Goal: Obtain resource: Obtain resource

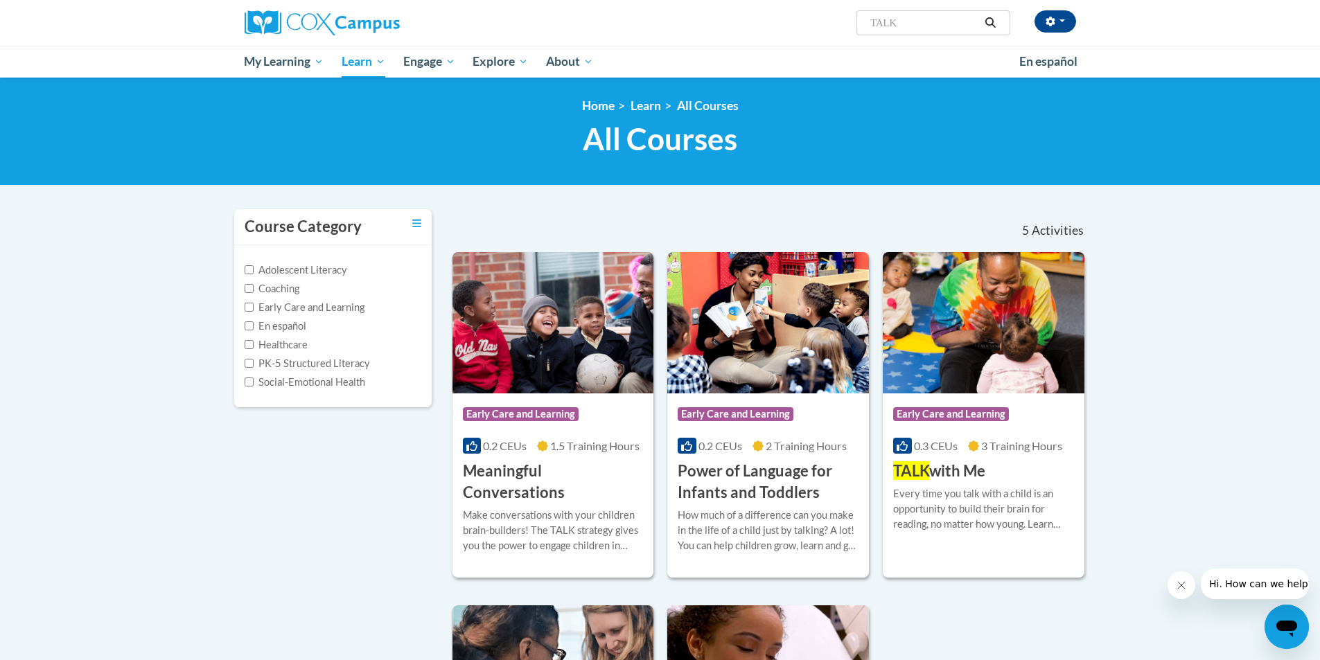
click at [942, 30] on input "TALK" at bounding box center [924, 23] width 111 height 17
type input "TALK Ladder"
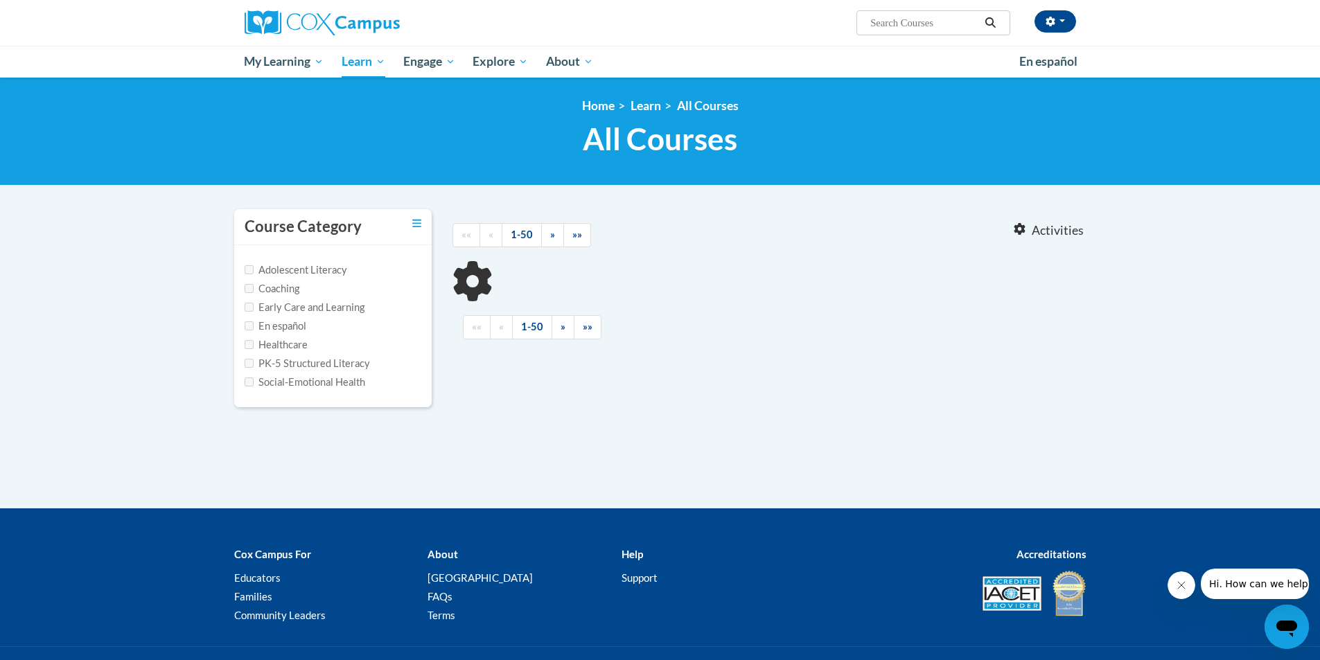
type input "TALK Ladder"
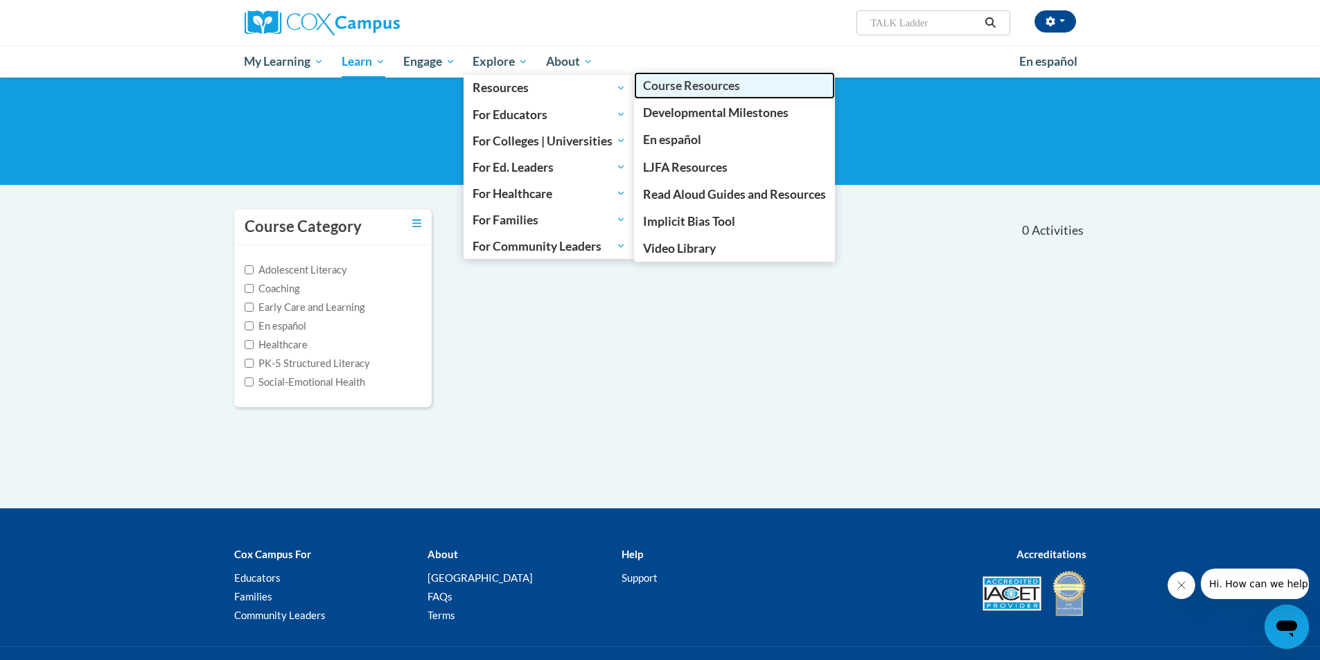
click at [703, 88] on span "Course Resources" at bounding box center [691, 85] width 97 height 15
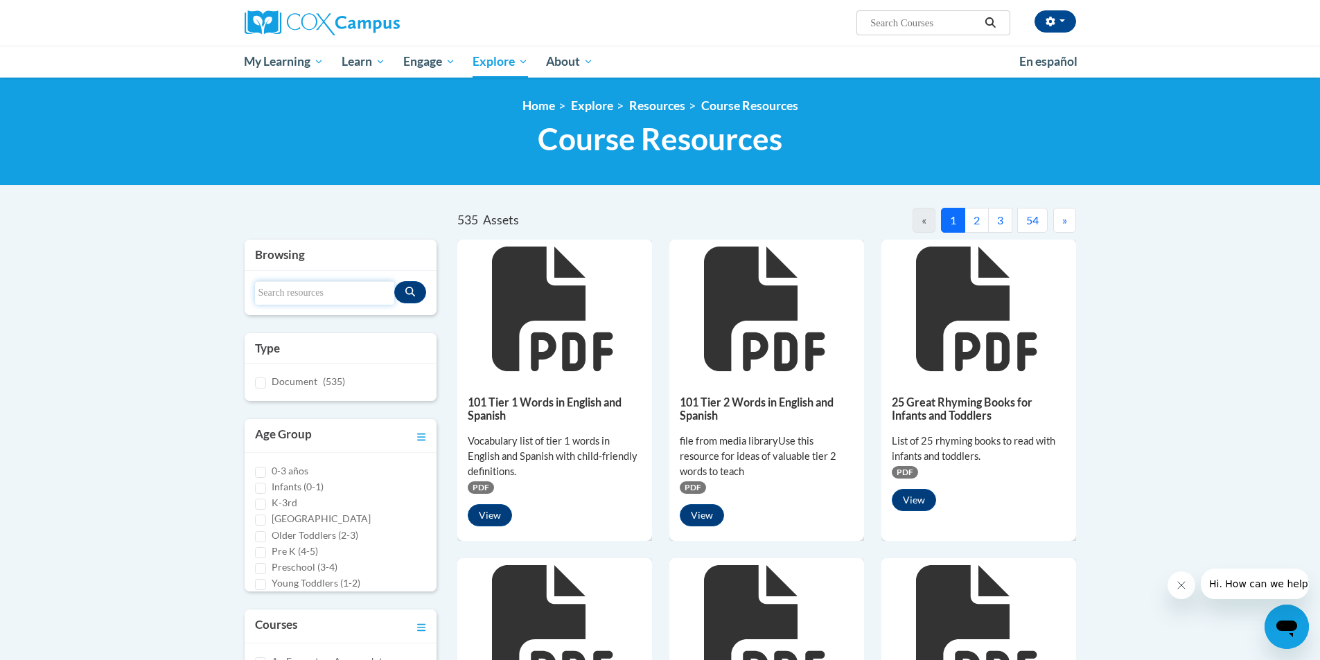
click at [303, 294] on input "Search resources" at bounding box center [325, 293] width 140 height 24
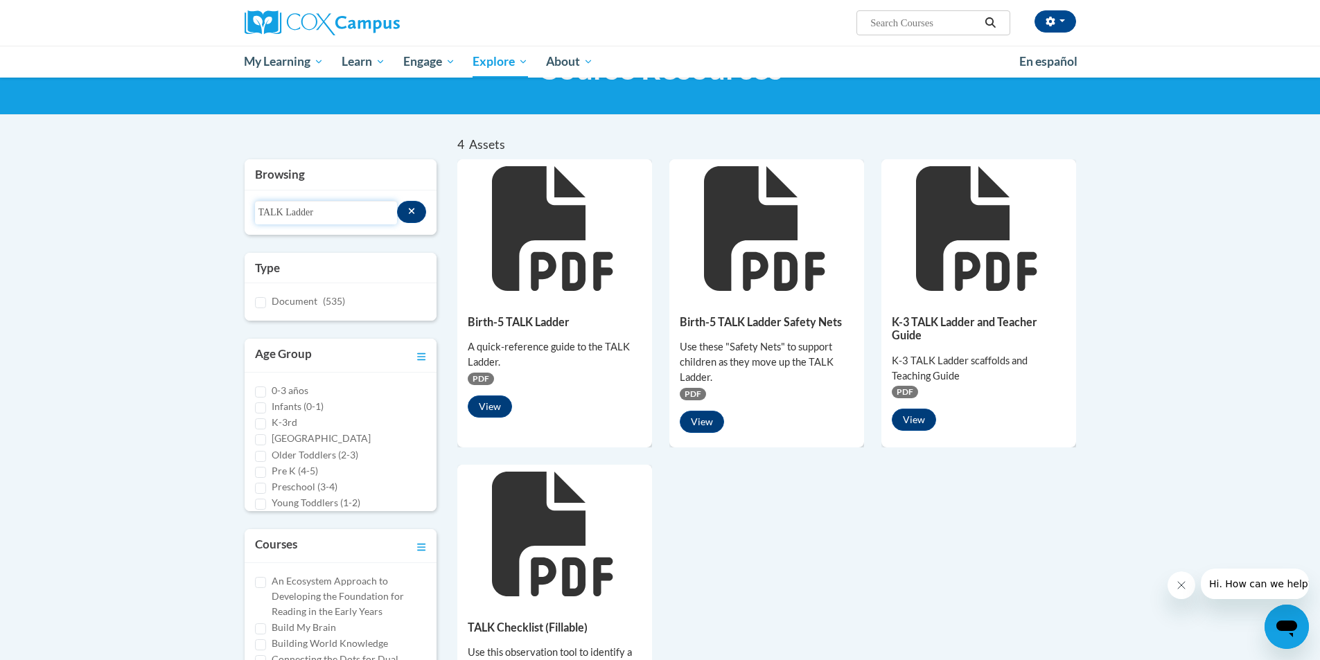
scroll to position [69, 0]
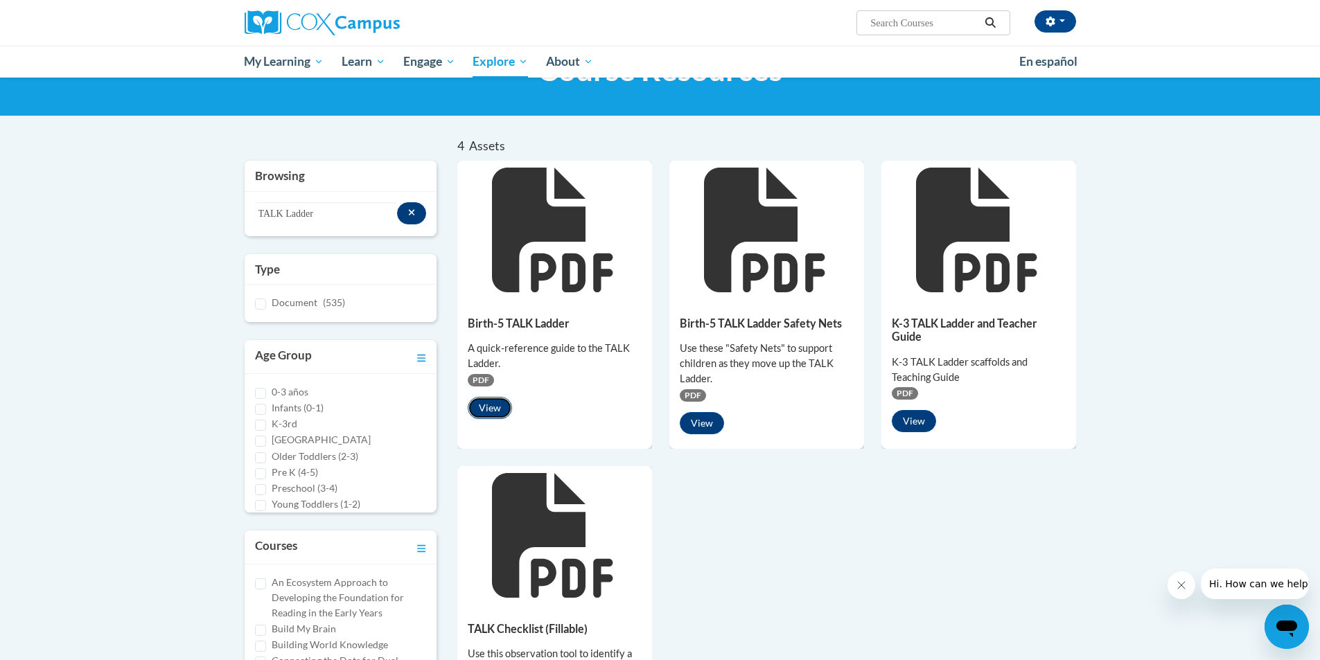
click at [493, 401] on button "View" at bounding box center [490, 408] width 44 height 22
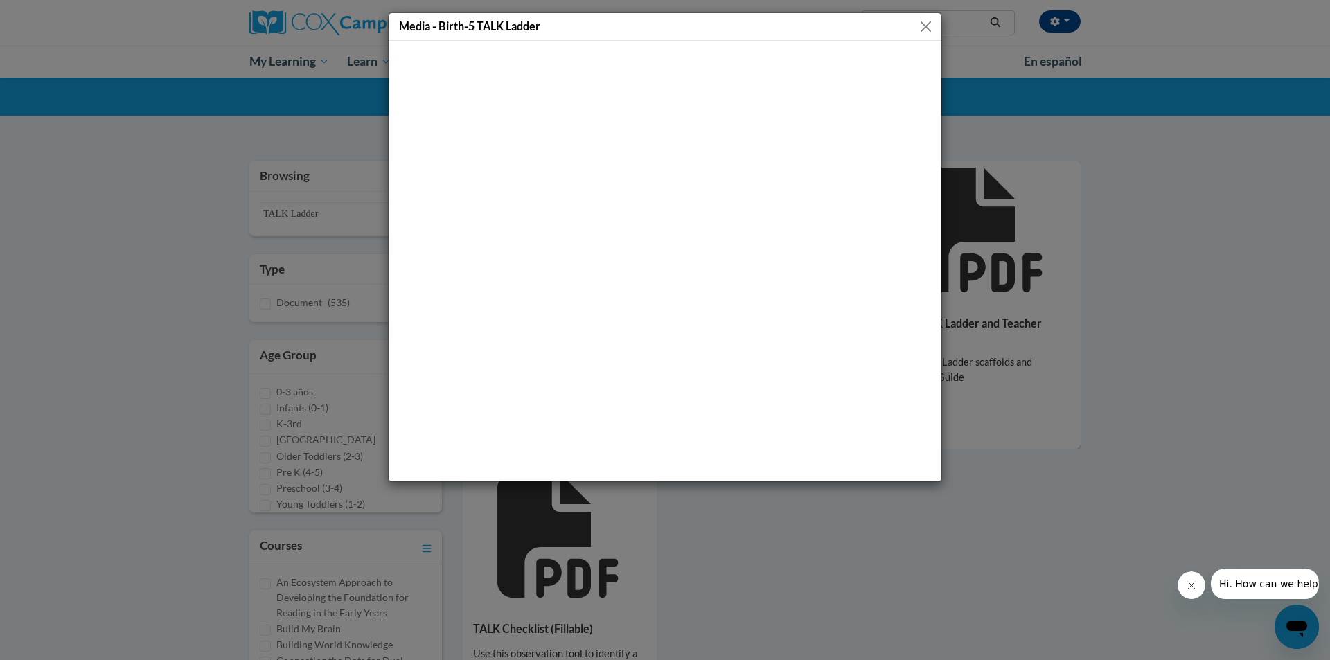
click at [926, 29] on button "Close" at bounding box center [925, 26] width 17 height 17
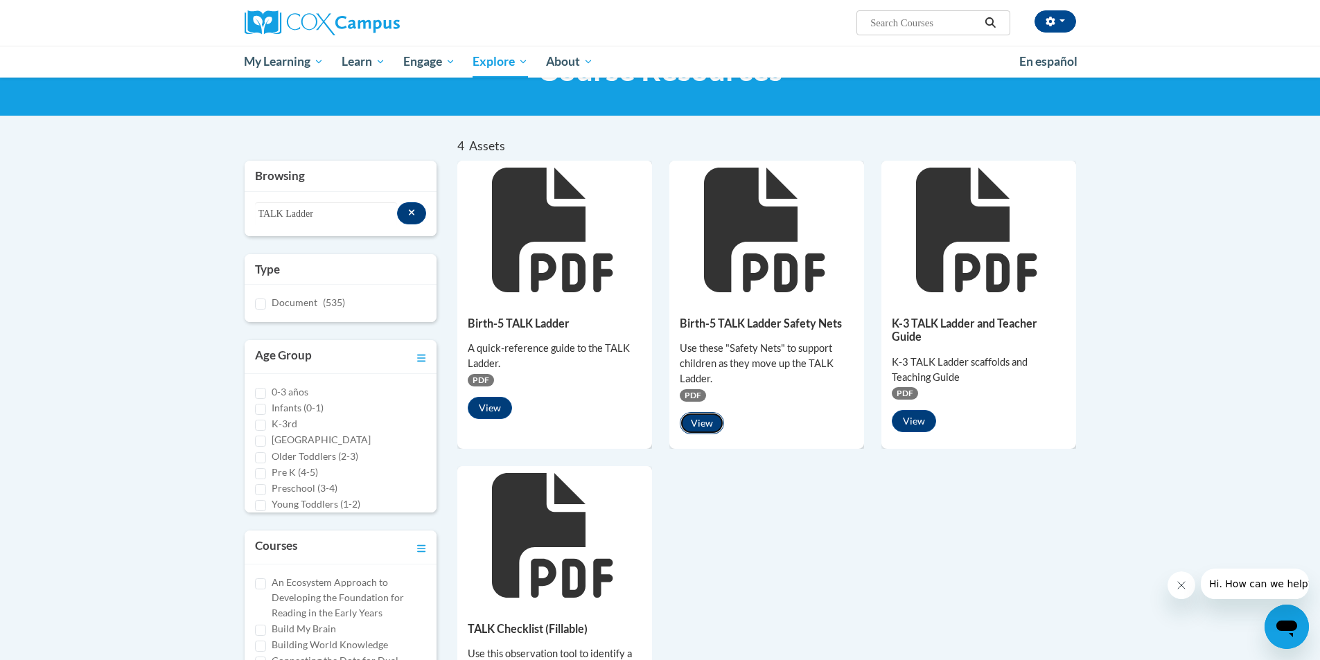
click at [710, 427] on button "View" at bounding box center [702, 423] width 44 height 22
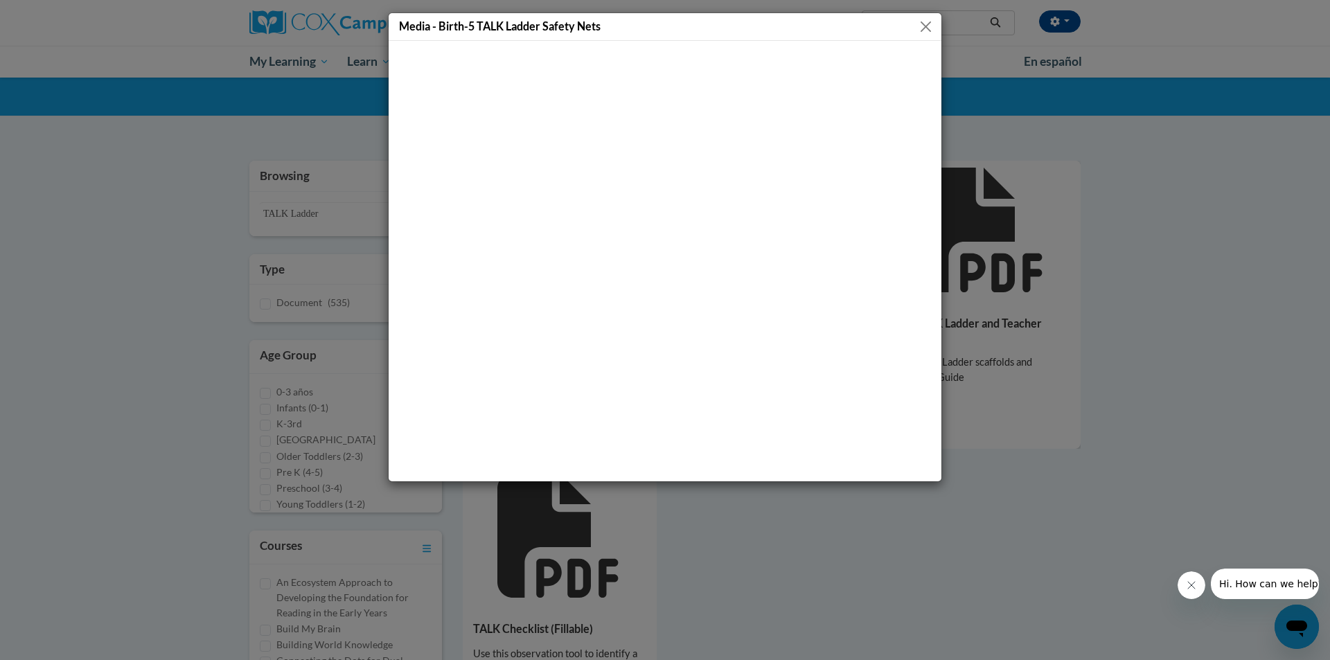
click at [926, 28] on button "Close" at bounding box center [925, 26] width 17 height 17
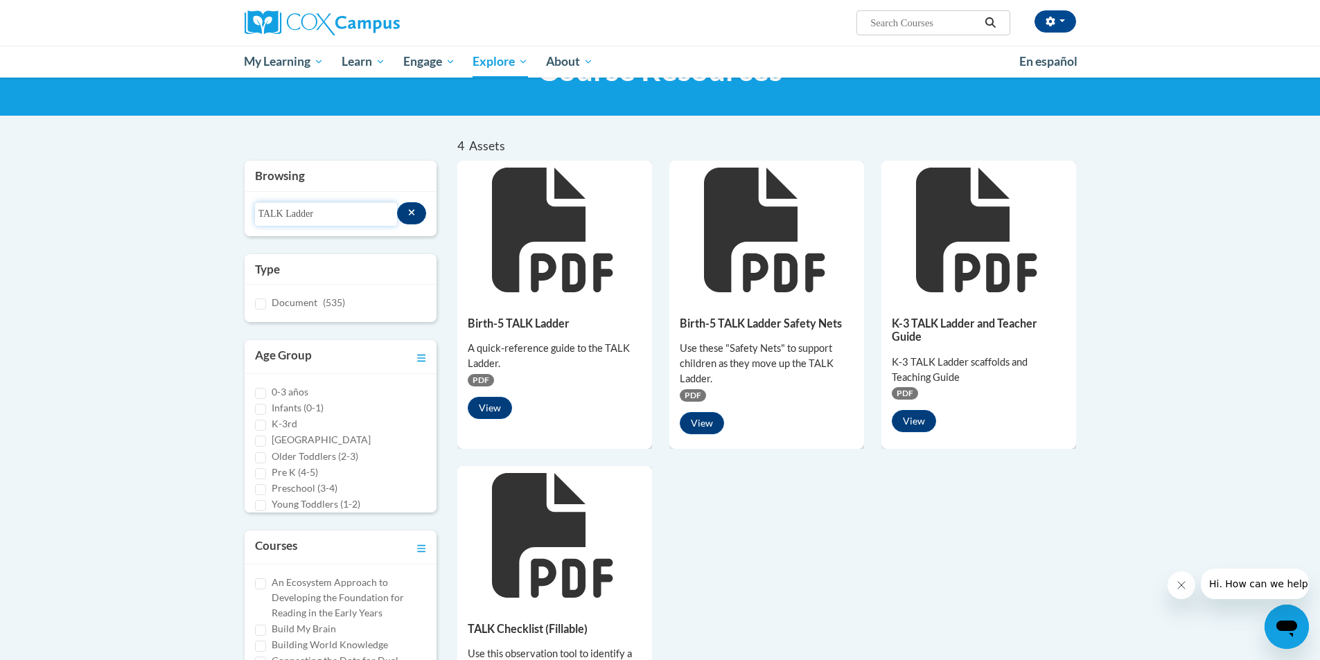
drag, startPoint x: 346, startPoint y: 220, endPoint x: 238, endPoint y: 220, distance: 108.1
click at [239, 220] on div "Browsing Search resources TALK Ladder Type Document (535) Age Group 0-3 años K-…" at bounding box center [340, 441] width 213 height 561
type input "START Checklist"
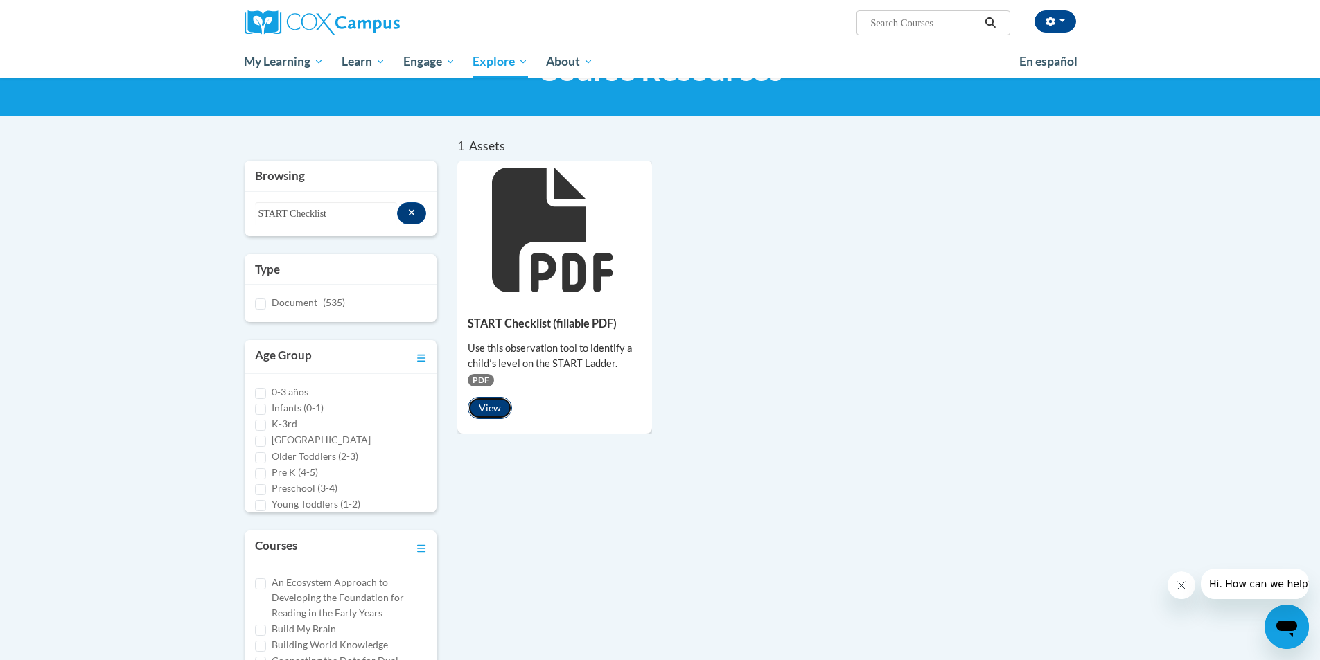
click at [481, 400] on button "View" at bounding box center [490, 408] width 44 height 22
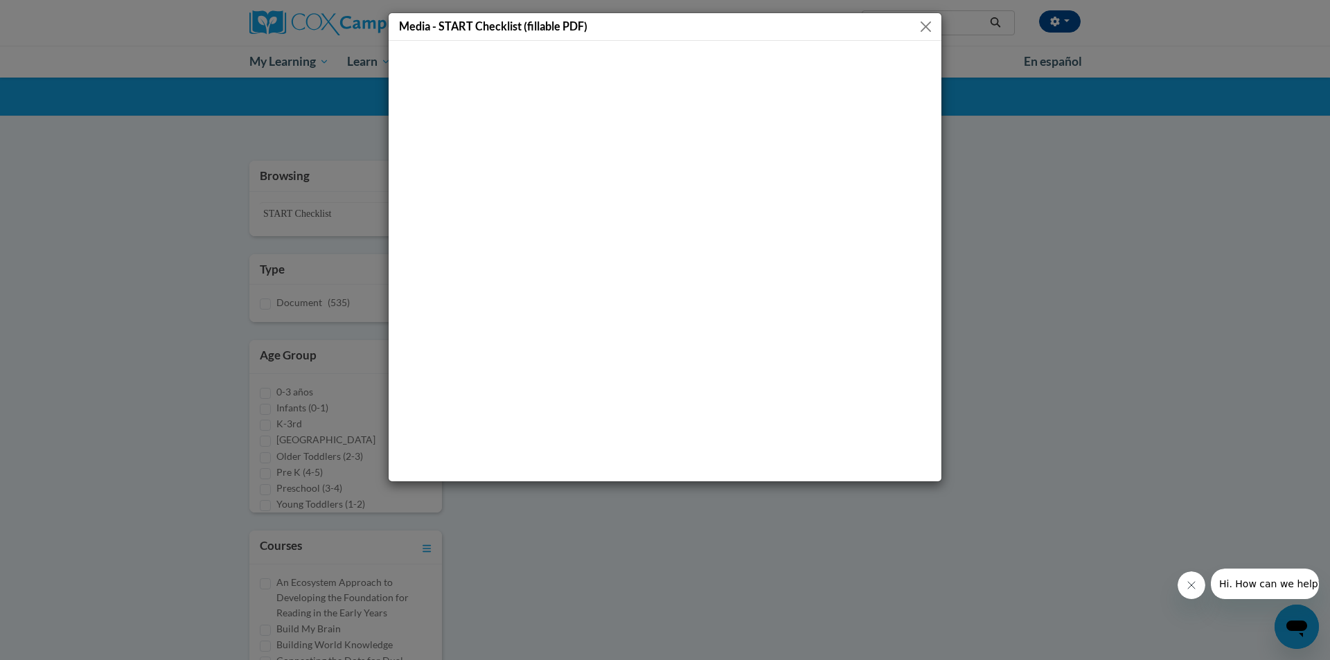
click at [931, 19] on button "Close" at bounding box center [925, 26] width 17 height 17
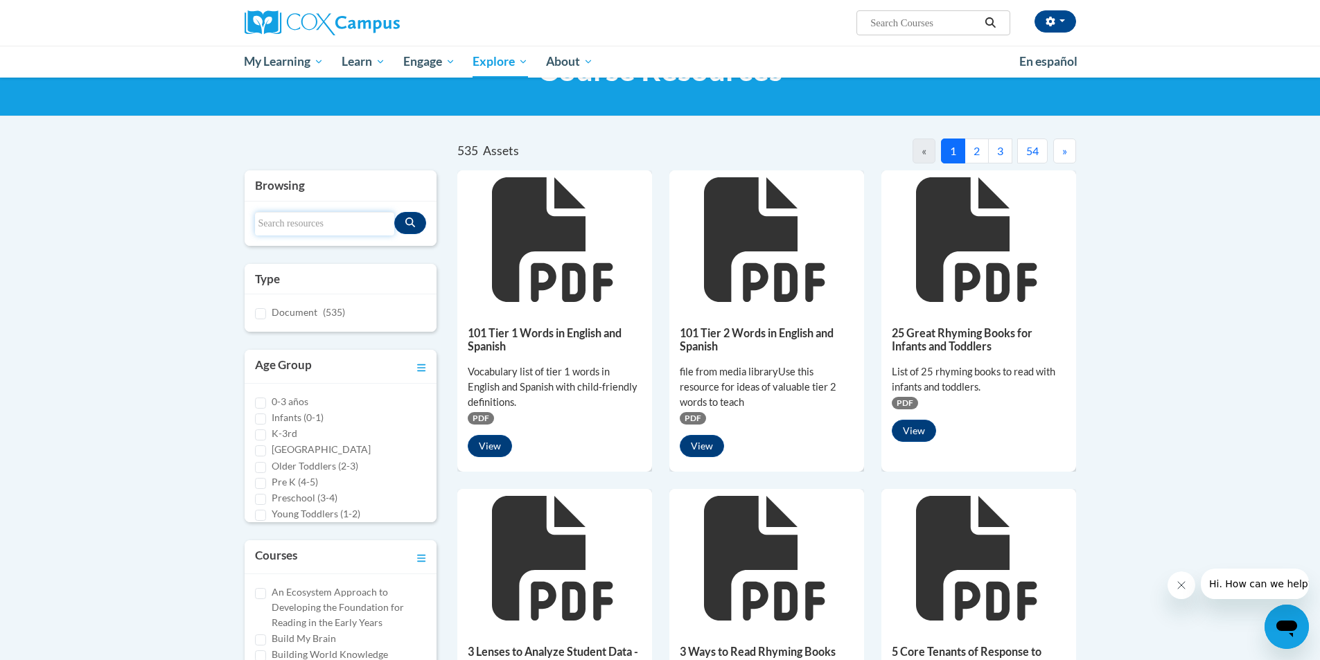
click at [326, 228] on input "Search resources" at bounding box center [325, 224] width 140 height 24
type input "START Checklist"
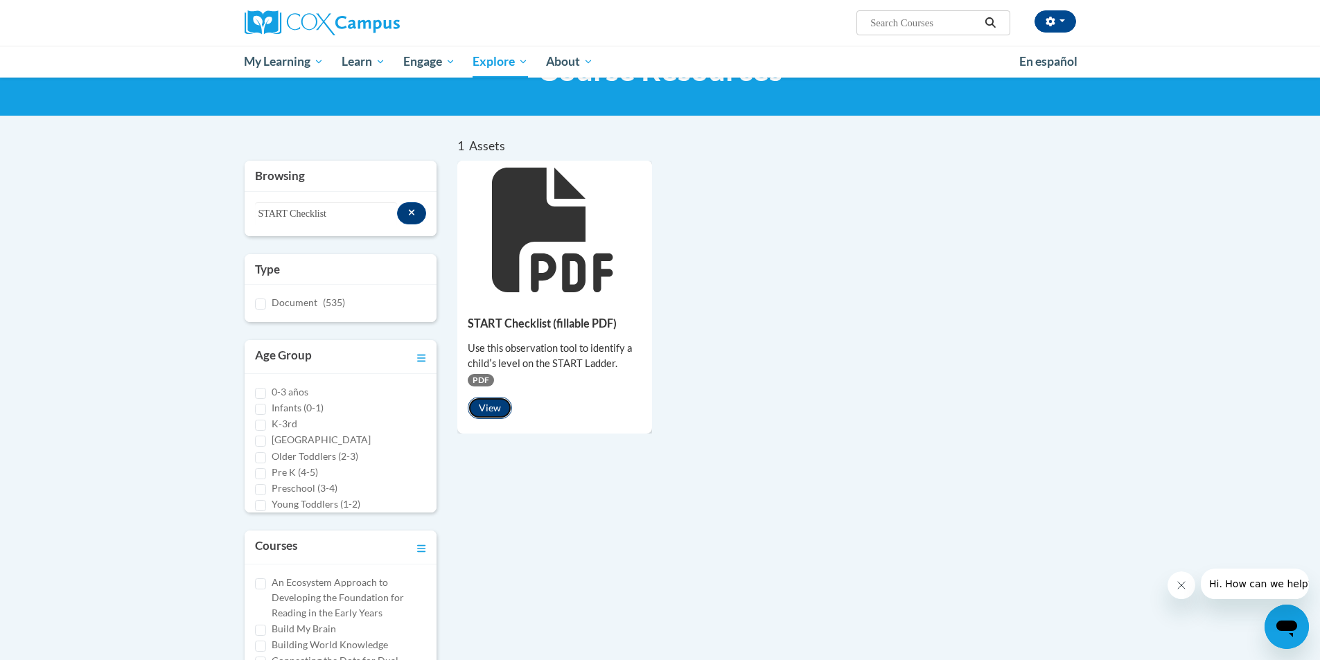
click at [483, 407] on button "View" at bounding box center [490, 408] width 44 height 22
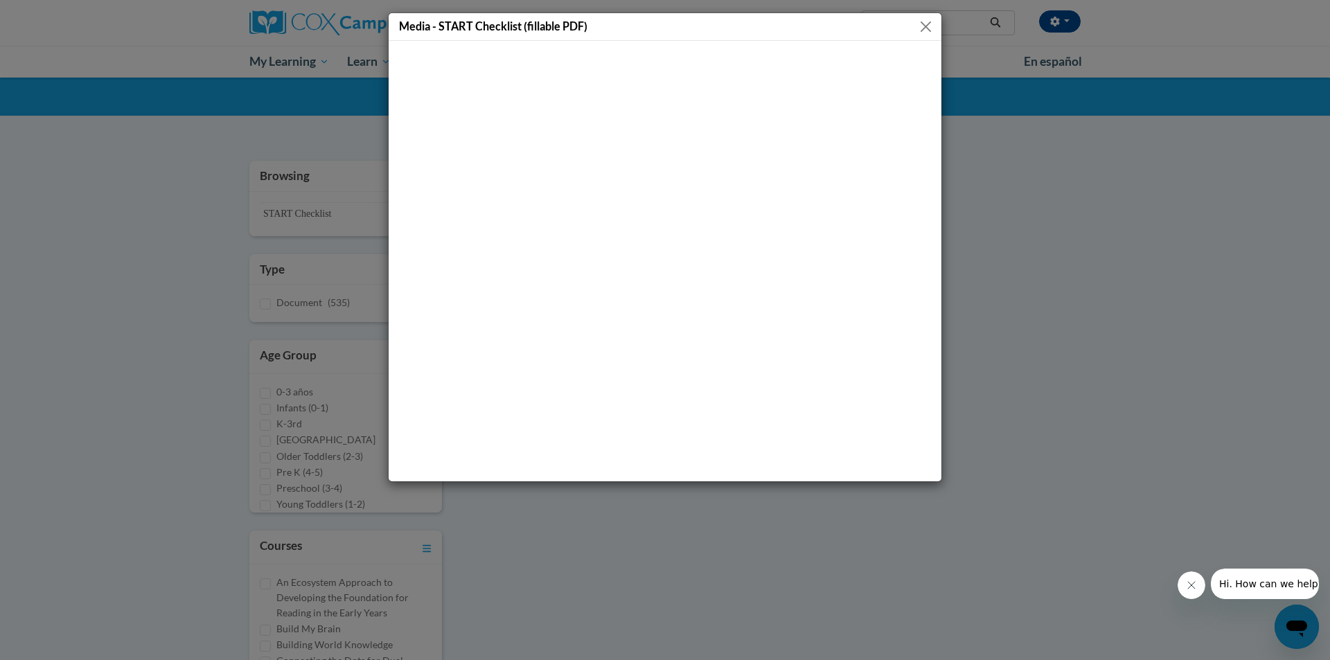
click at [922, 25] on button "Close" at bounding box center [925, 26] width 17 height 17
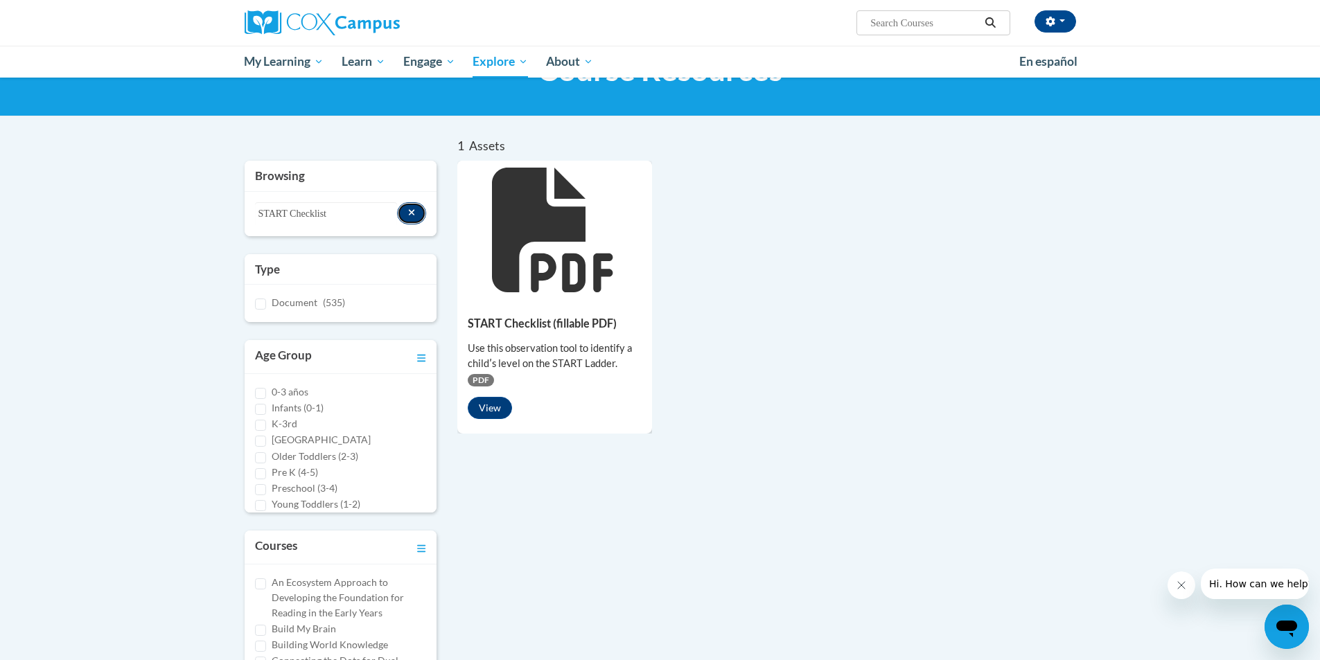
click at [411, 215] on icon "Search resources" at bounding box center [412, 213] width 8 height 10
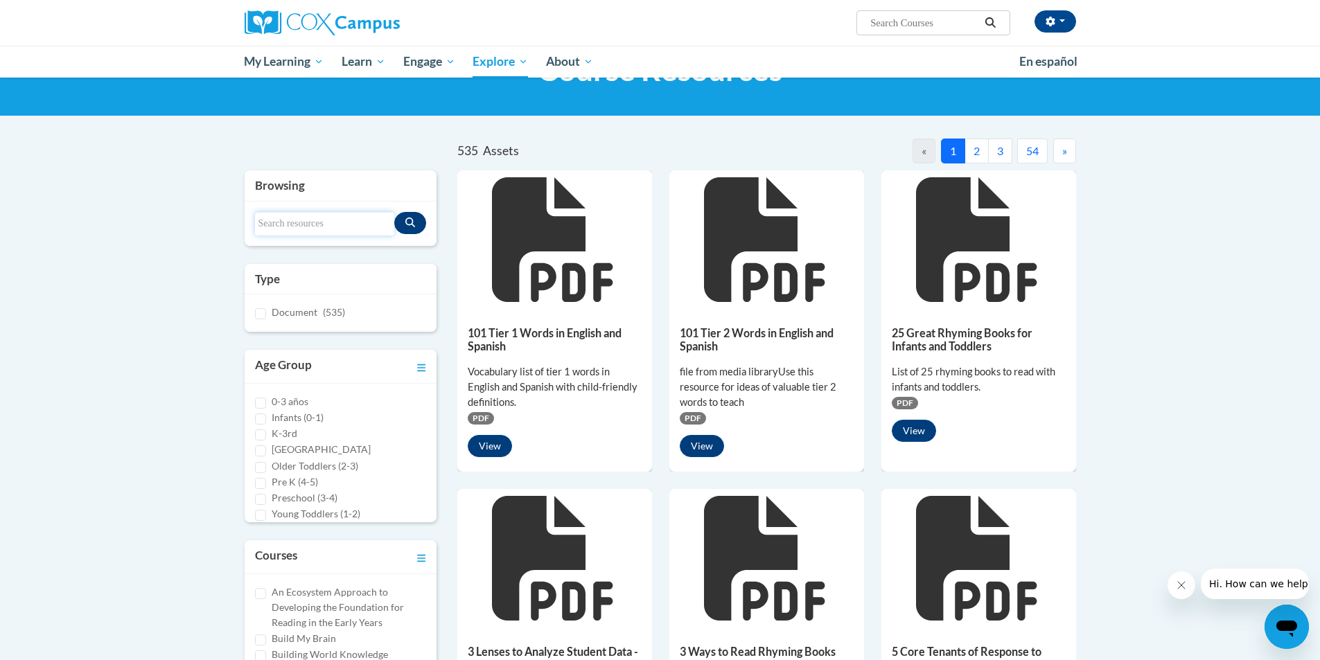
click at [314, 230] on input "Search resources" at bounding box center [325, 224] width 140 height 24
type input "Phonemic awareness assessment"
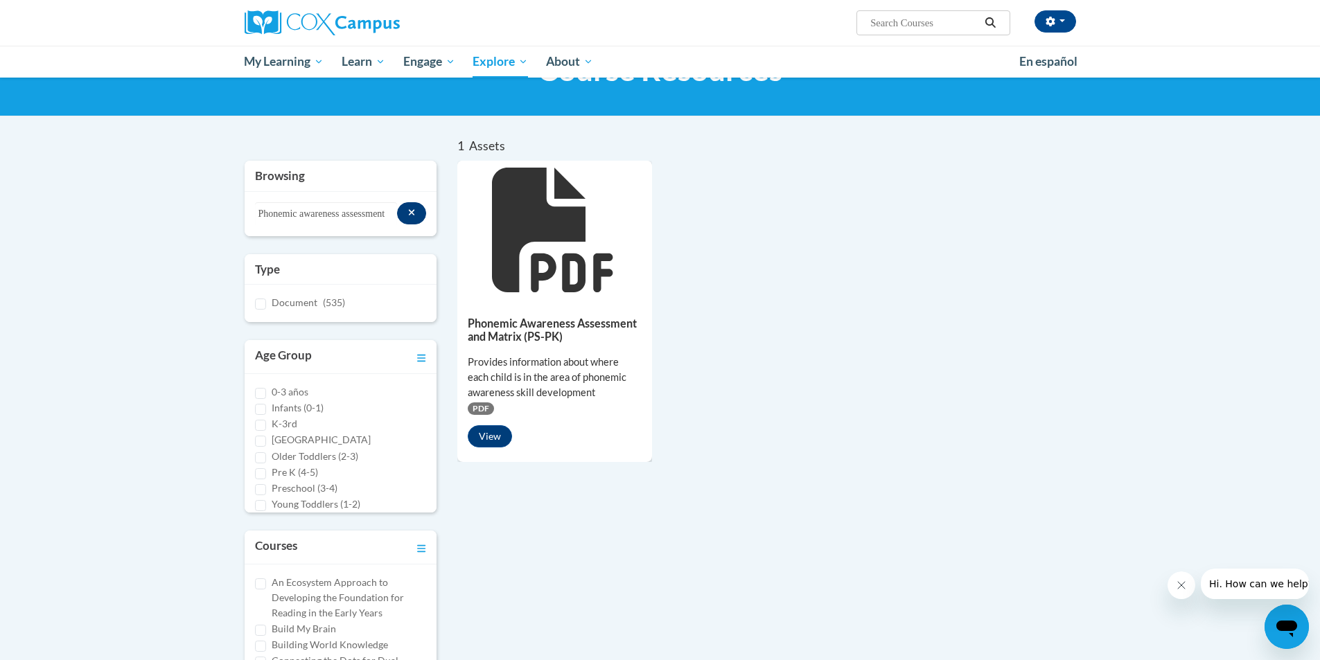
click at [511, 329] on h5 "Phonemic Awareness Assessment and Matrix (PS-PK)" at bounding box center [555, 330] width 174 height 27
click at [493, 441] on button "View" at bounding box center [490, 436] width 44 height 22
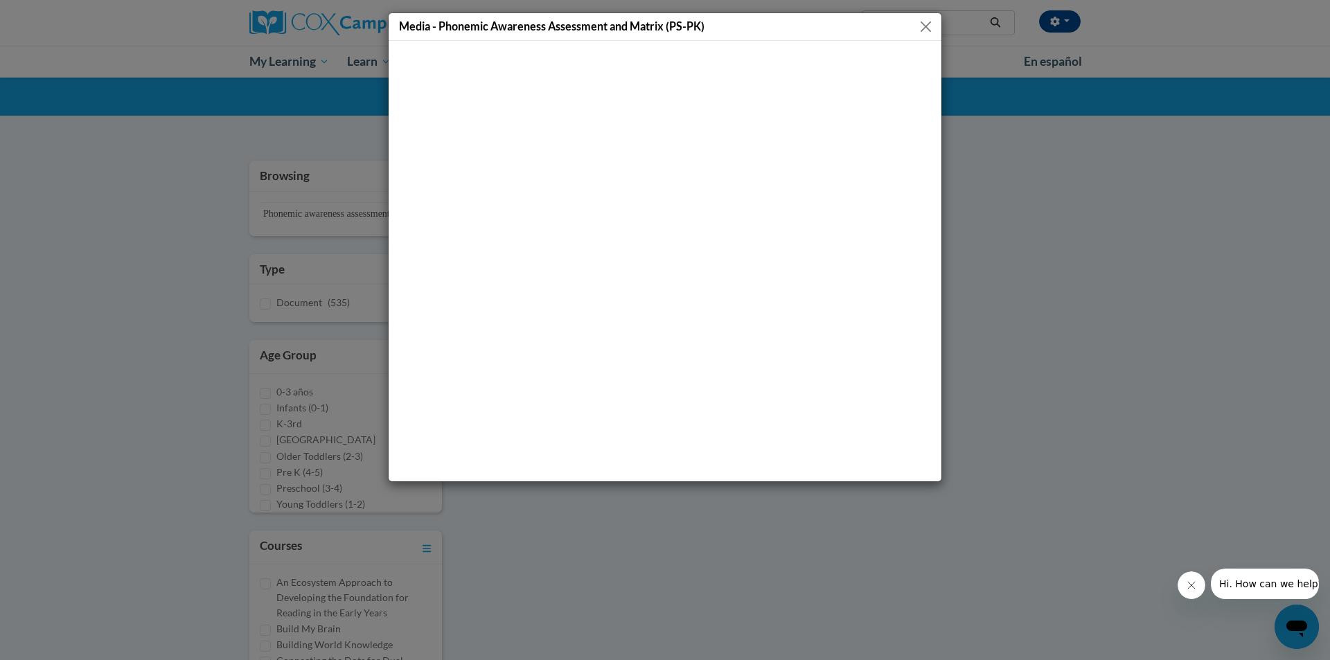
click at [924, 24] on button "Close" at bounding box center [925, 26] width 17 height 17
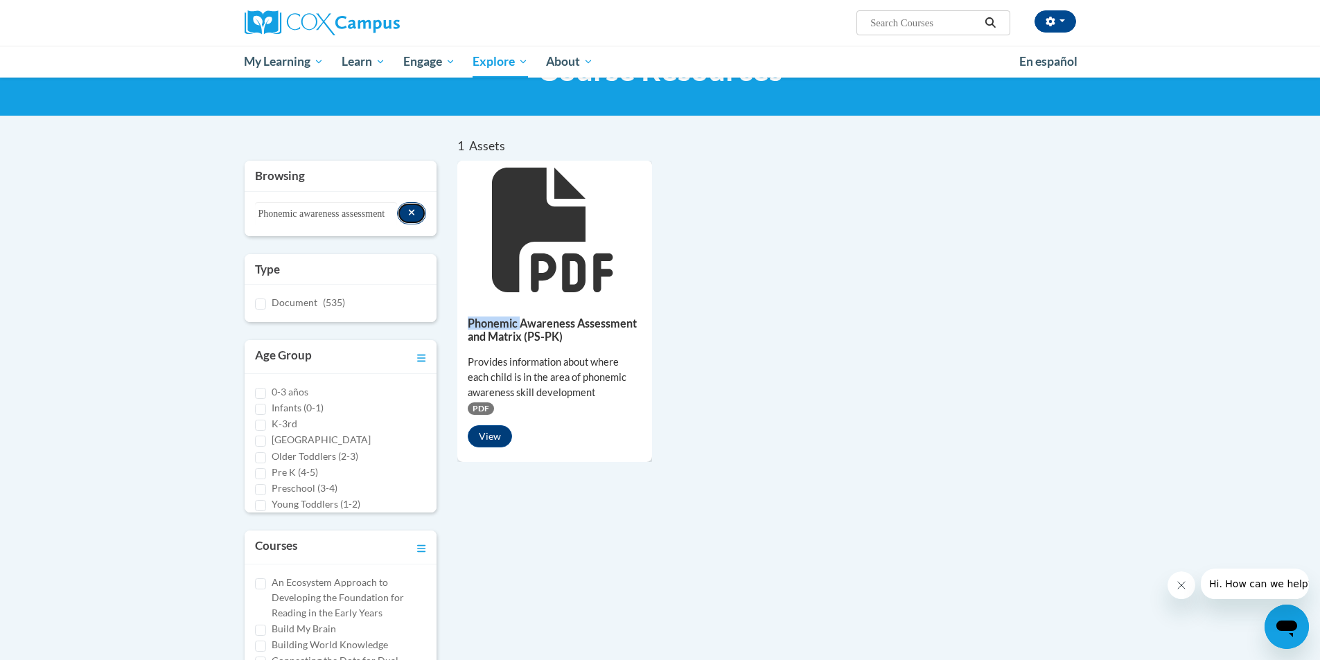
click at [403, 211] on button "Search resources" at bounding box center [412, 213] width 30 height 22
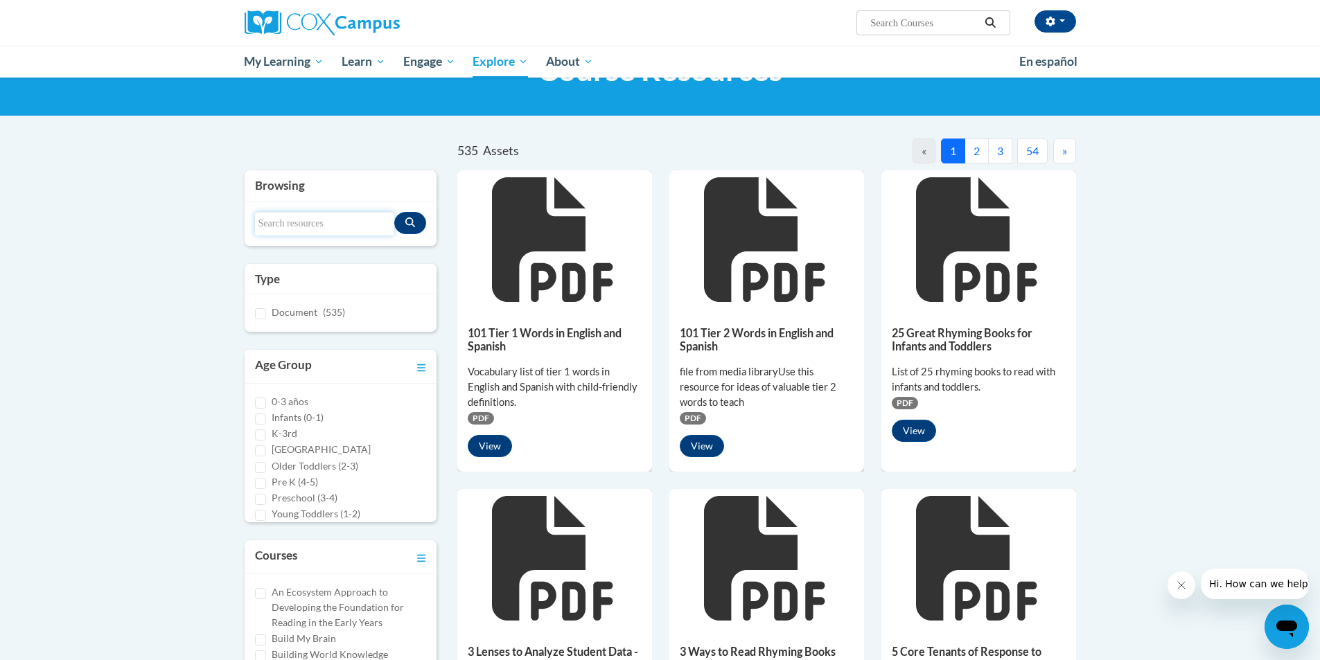
click at [364, 229] on input "Search resources" at bounding box center [325, 224] width 140 height 24
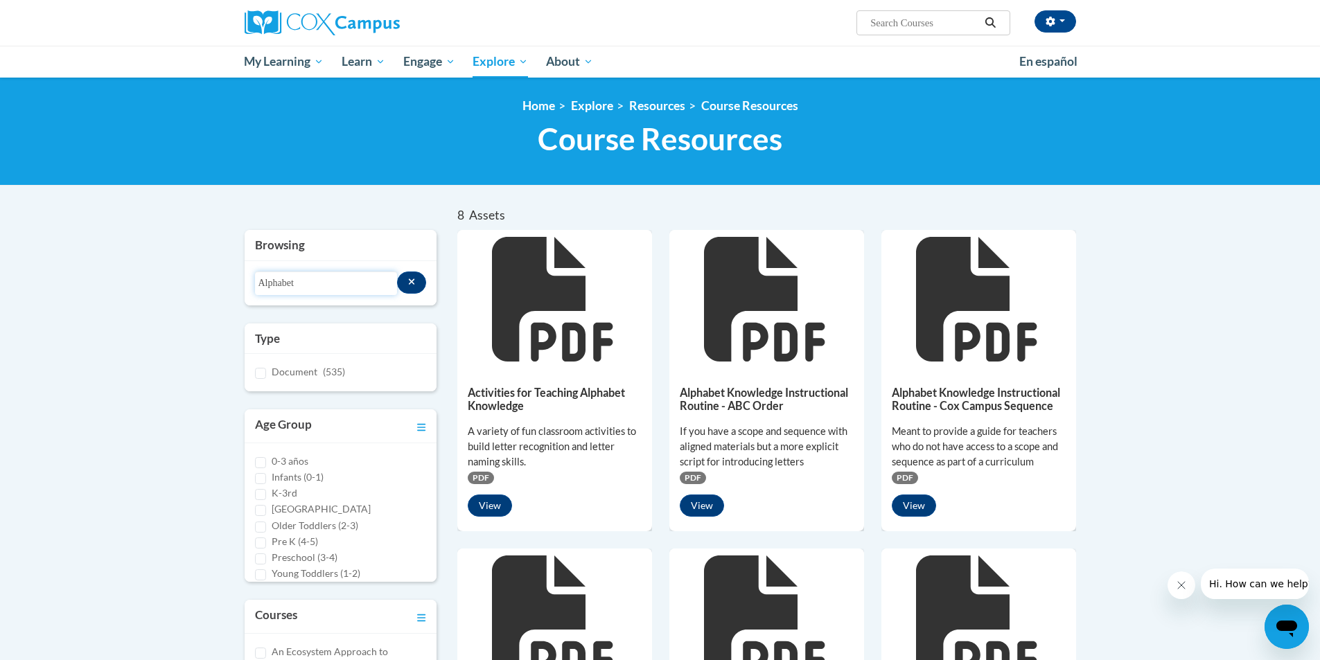
click at [315, 294] on input "Alphabet" at bounding box center [326, 284] width 142 height 24
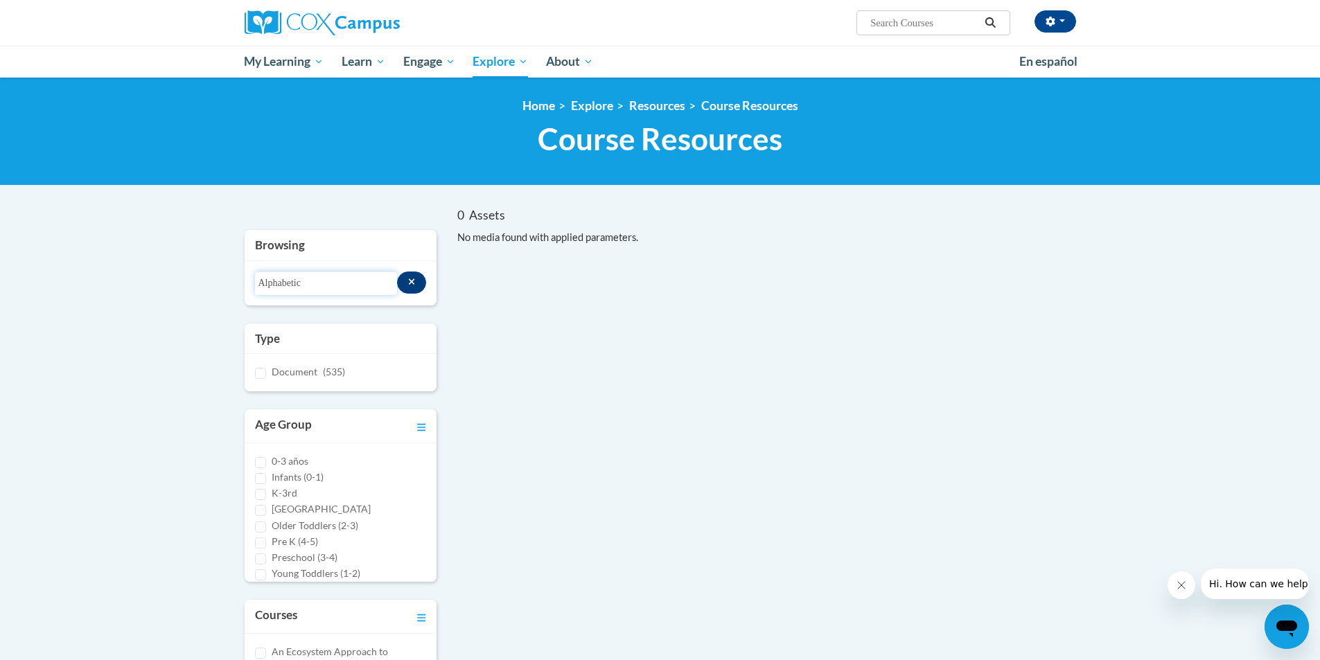
type input "Alphabetic"
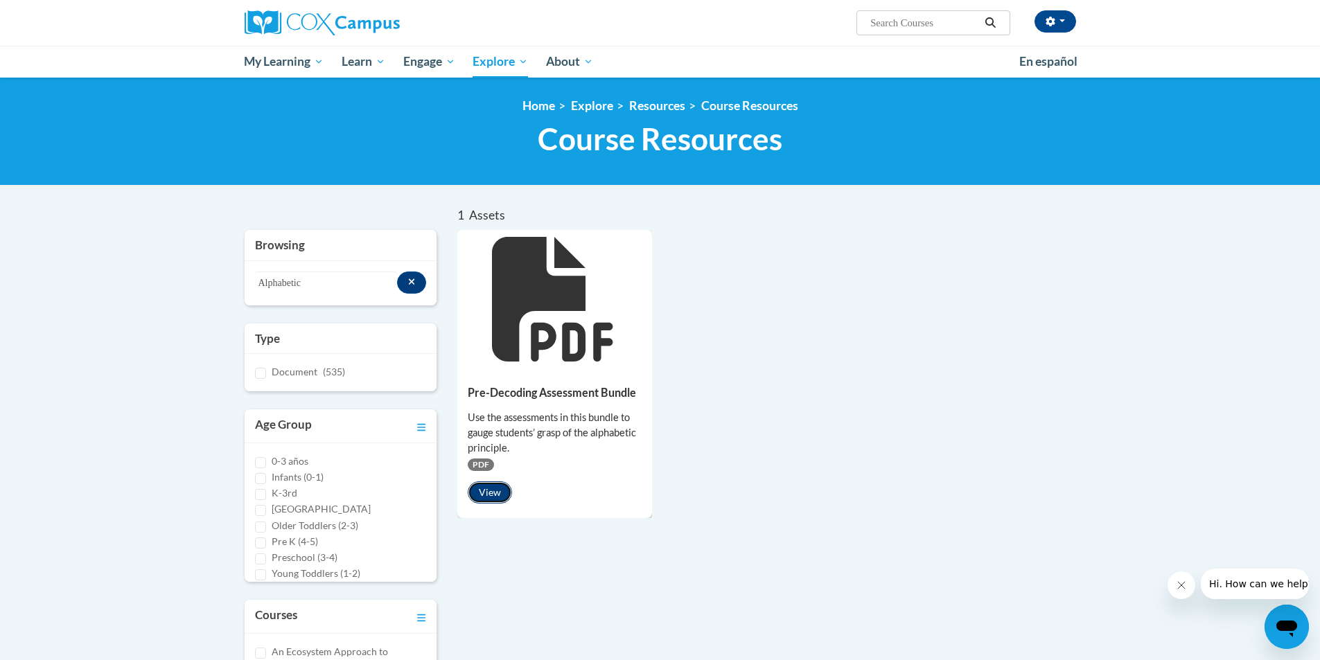
click at [490, 493] on button "View" at bounding box center [490, 493] width 44 height 22
